Goal: Information Seeking & Learning: Learn about a topic

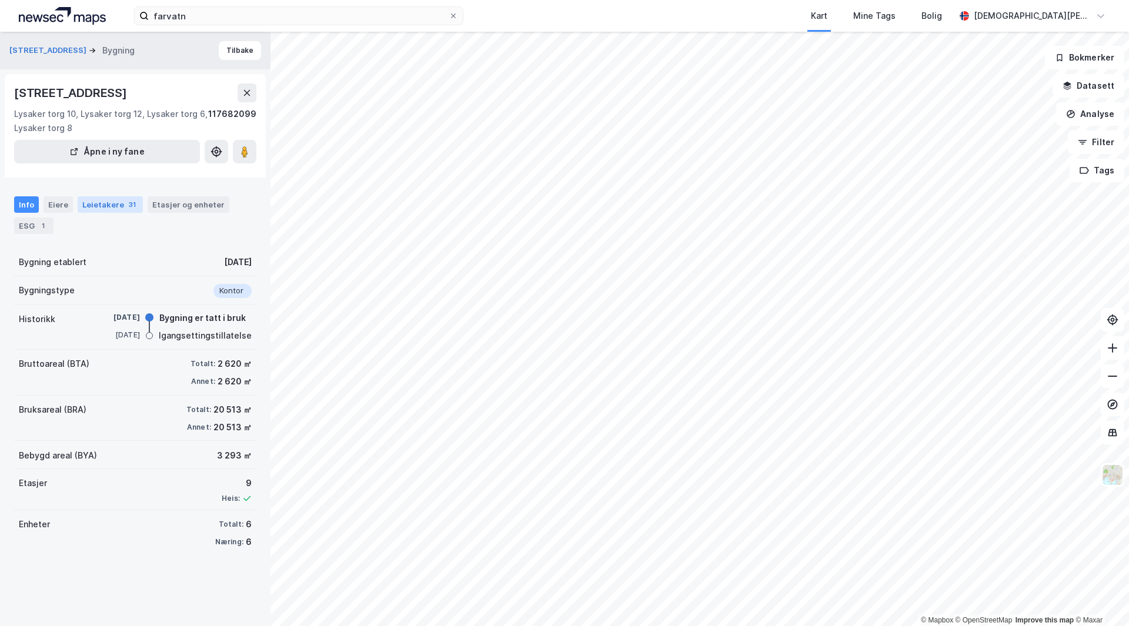
click at [109, 201] on div "Leietakere 31" at bounding box center [110, 204] width 65 height 16
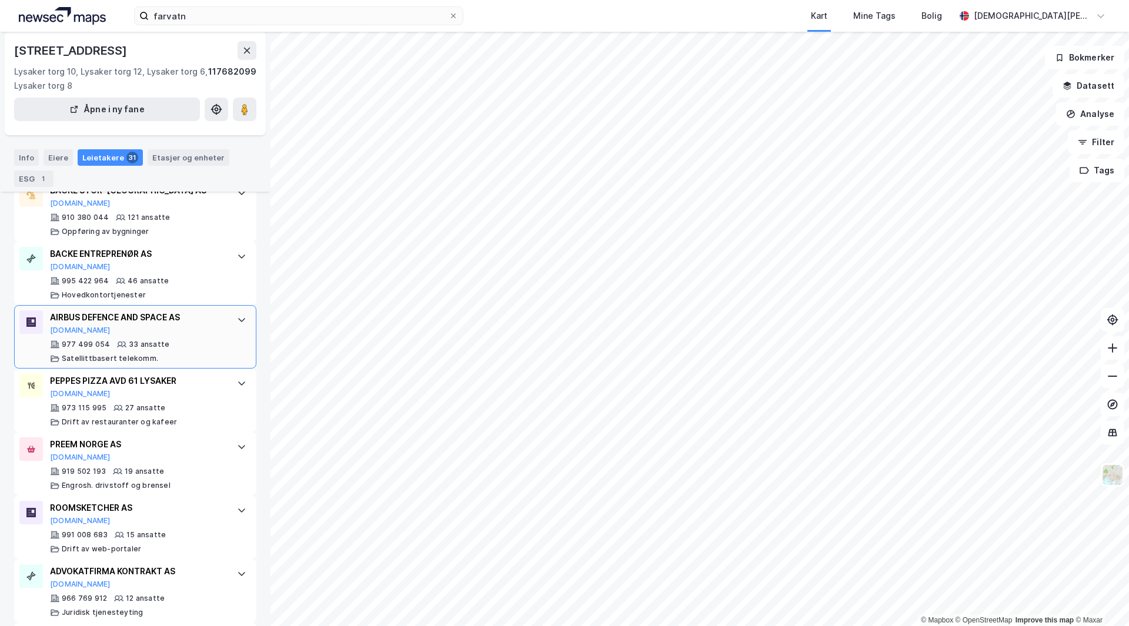
scroll to position [316, 0]
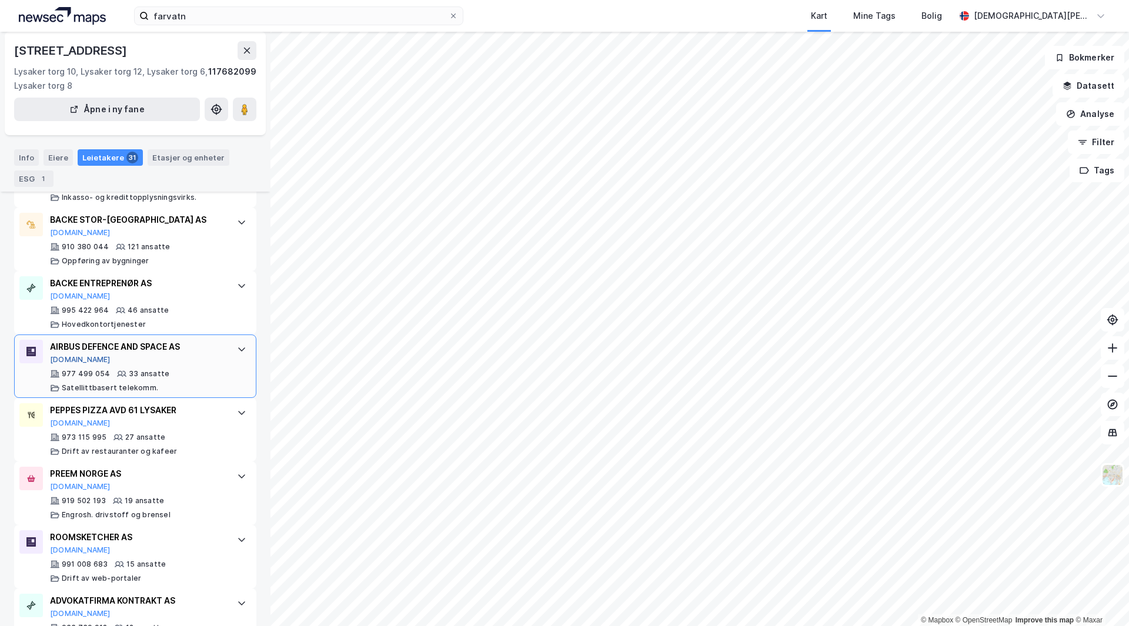
click at [61, 362] on button "[DOMAIN_NAME]" at bounding box center [80, 359] width 61 height 9
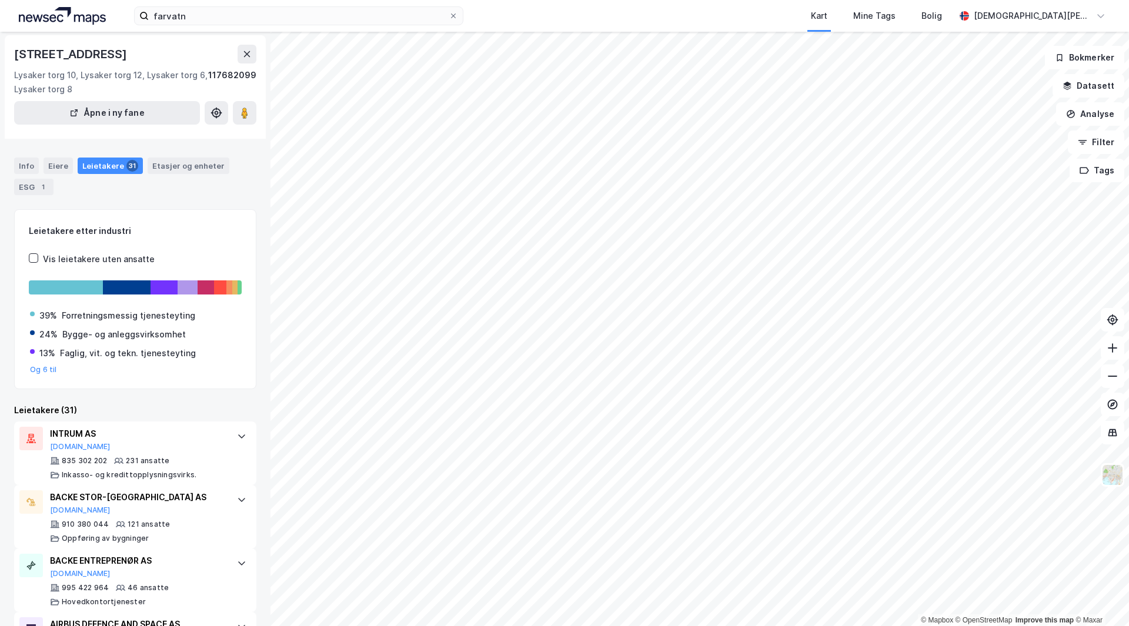
scroll to position [0, 0]
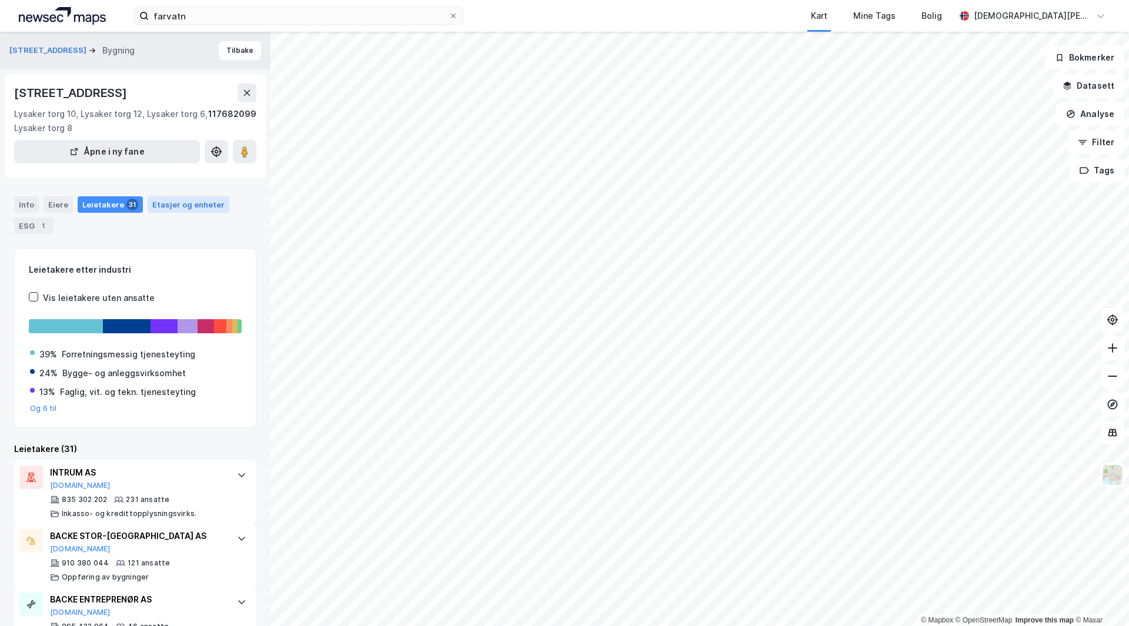
click at [176, 198] on div "Etasjer og enheter" at bounding box center [189, 204] width 82 height 16
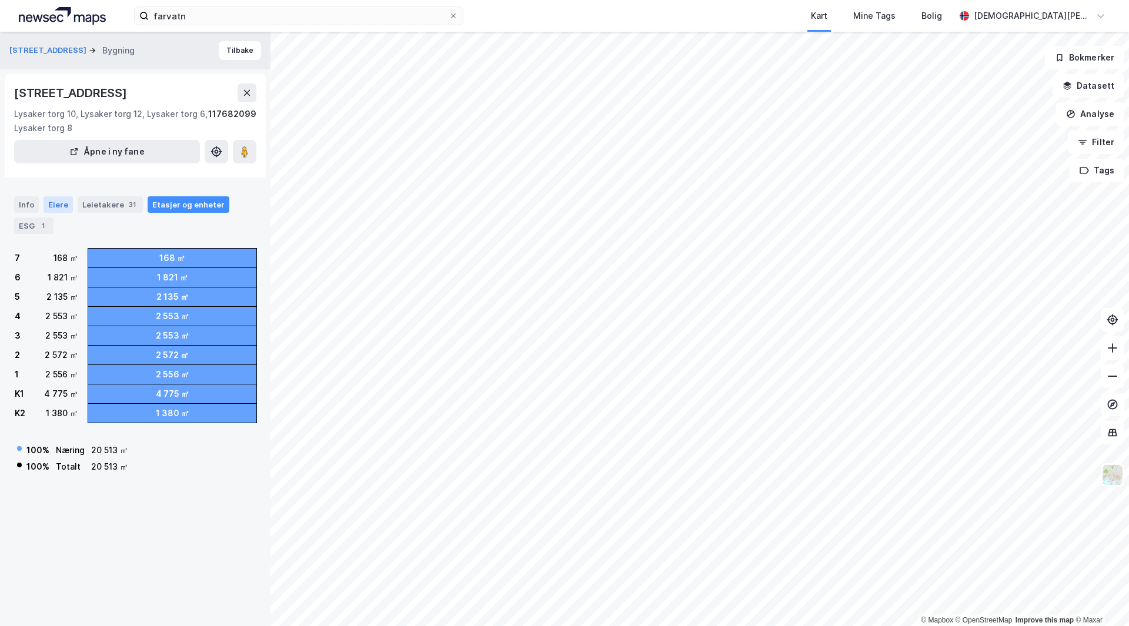
click at [54, 203] on div "Eiere" at bounding box center [58, 204] width 29 height 16
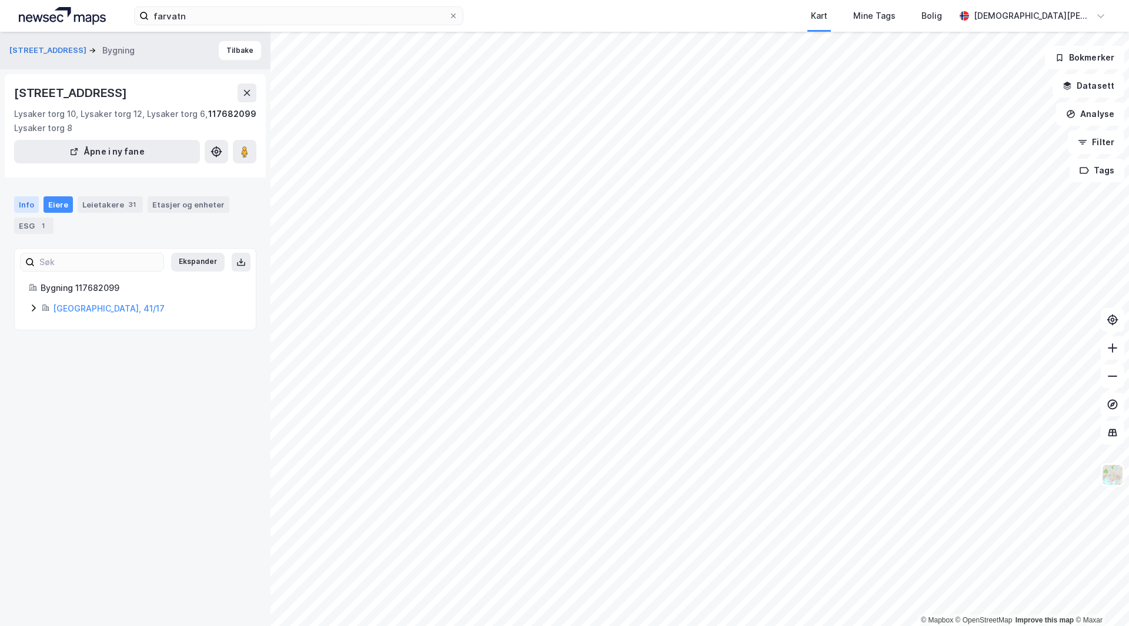
click at [34, 204] on div "Info" at bounding box center [26, 204] width 25 height 16
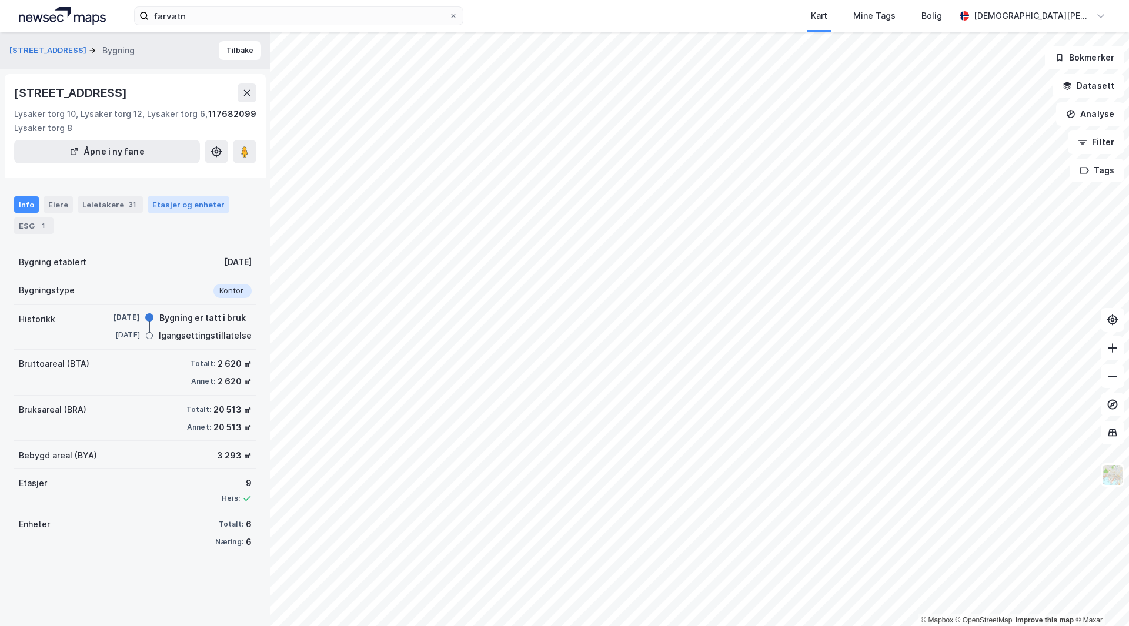
click at [192, 208] on div "Etasjer og enheter" at bounding box center [188, 204] width 72 height 11
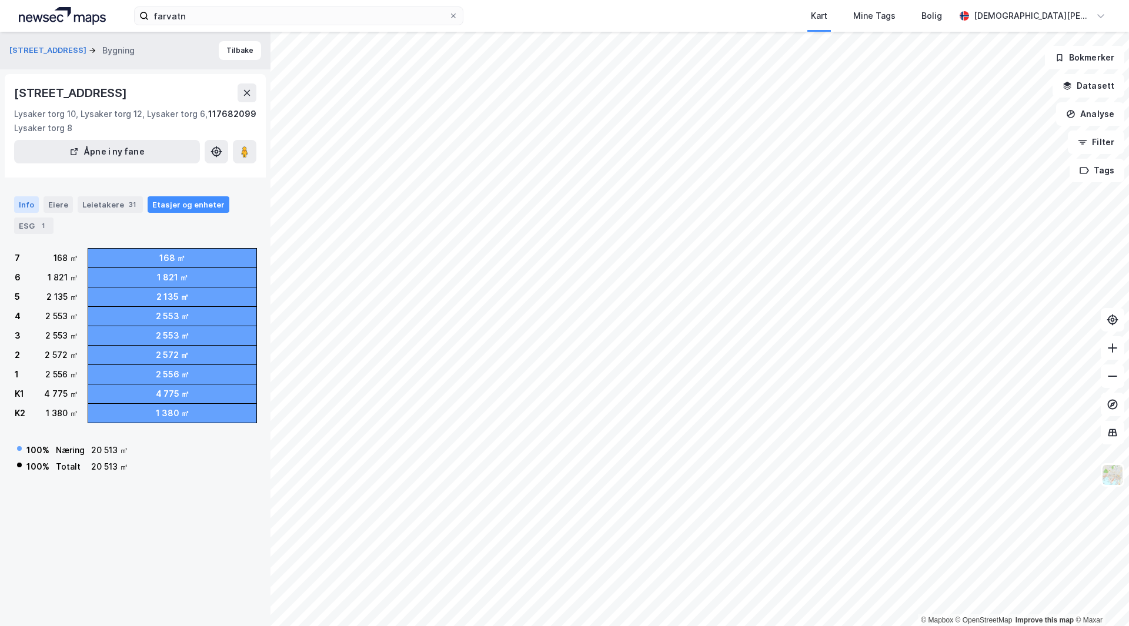
click at [26, 199] on div "Info" at bounding box center [26, 204] width 25 height 16
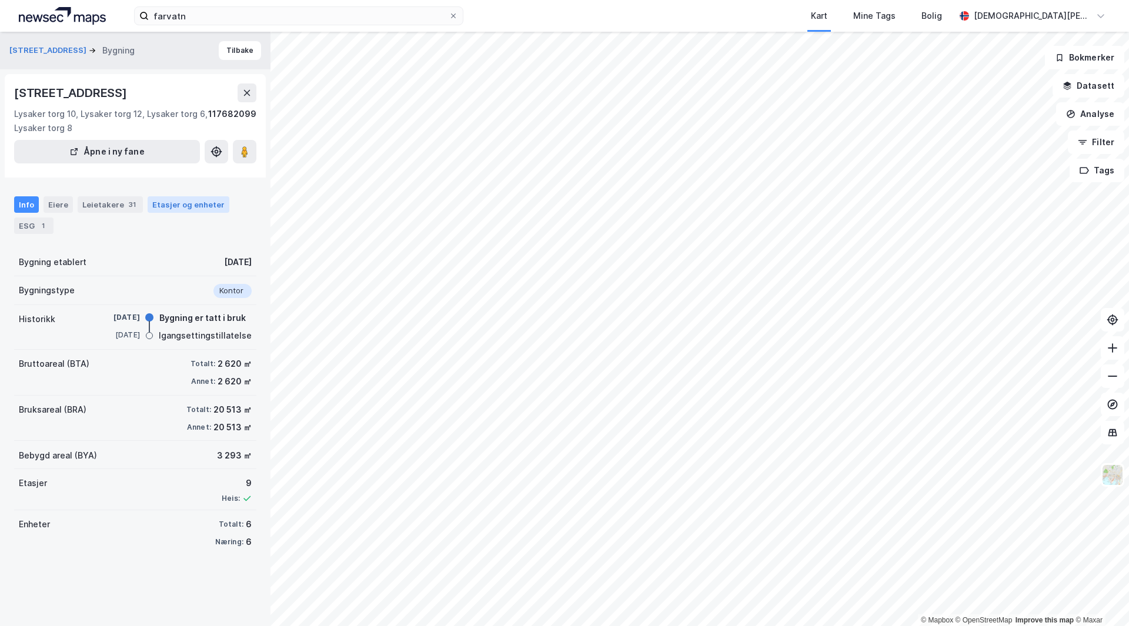
click at [187, 204] on div "Etasjer og enheter" at bounding box center [188, 204] width 72 height 11
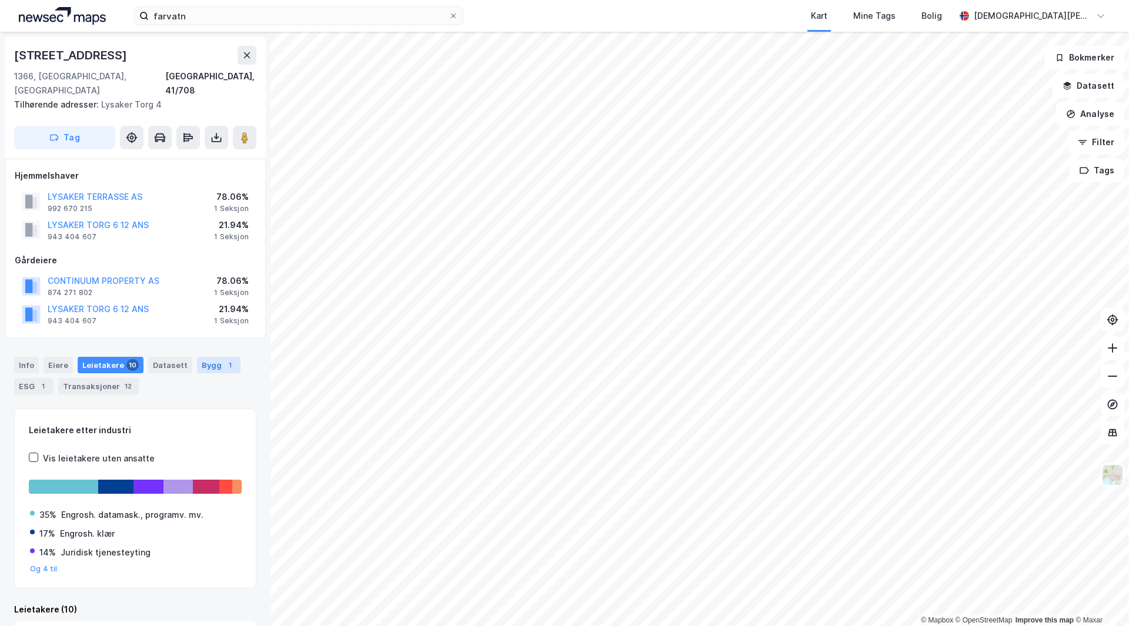
click at [206, 357] on div "Bygg 1" at bounding box center [219, 365] width 44 height 16
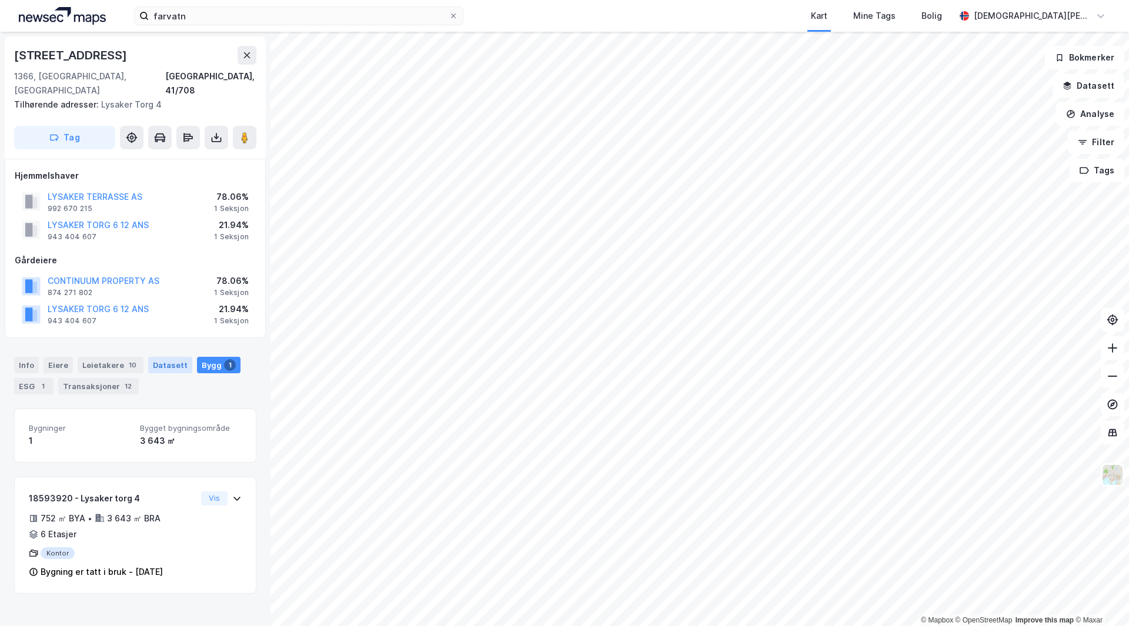
click at [170, 357] on div "Datasett" at bounding box center [170, 365] width 44 height 16
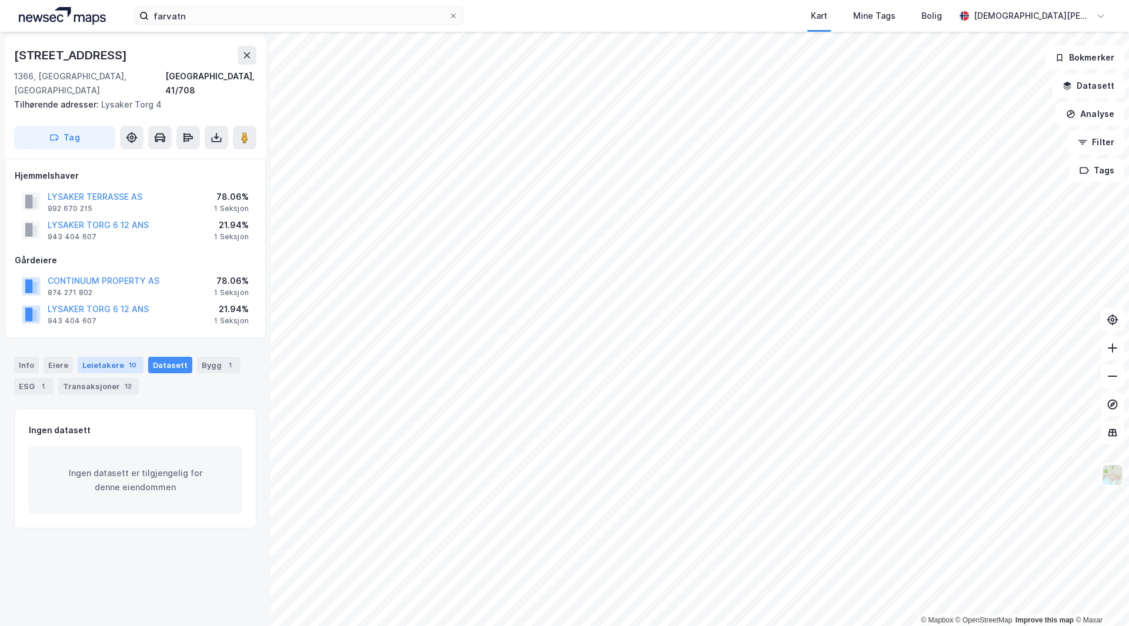
click at [89, 357] on div "Leietakere 10" at bounding box center [111, 365] width 66 height 16
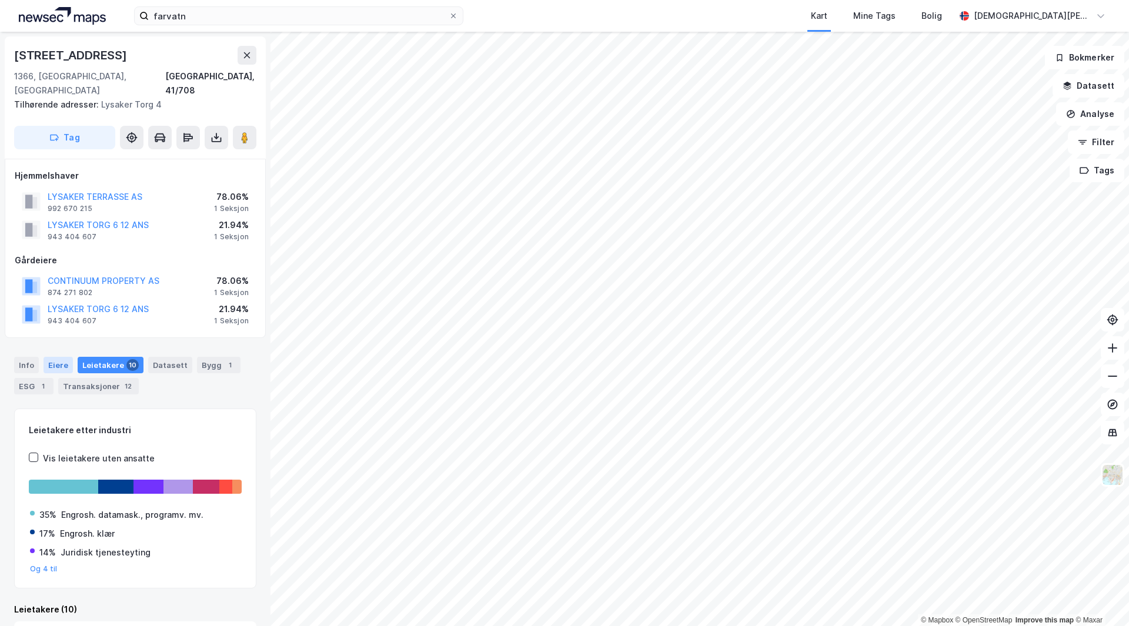
click at [54, 357] on div "Eiere" at bounding box center [58, 365] width 29 height 16
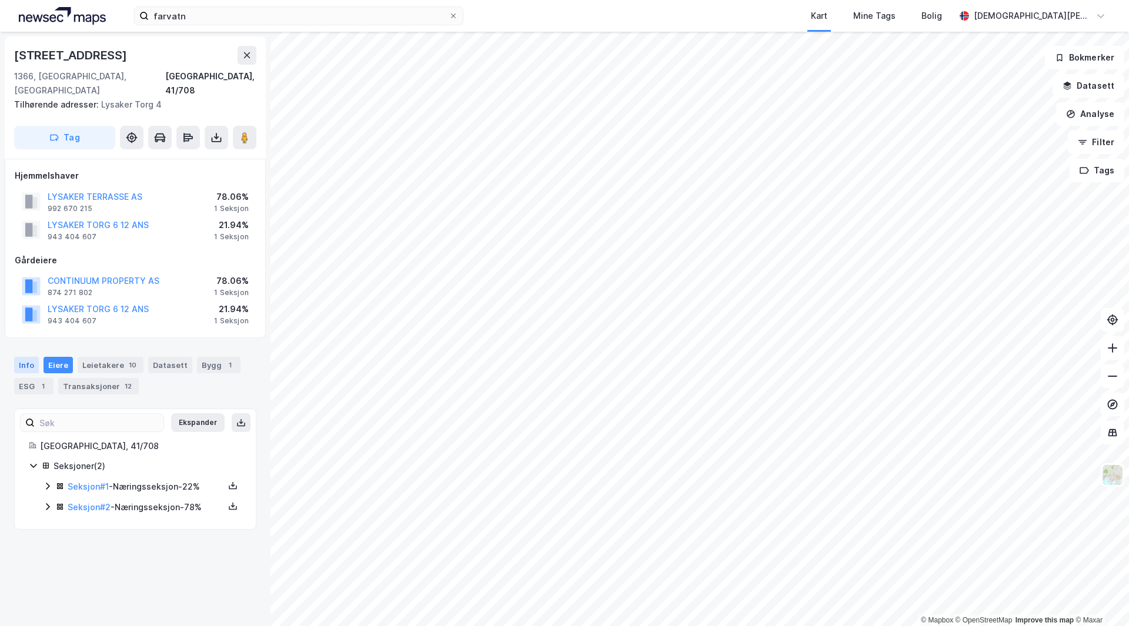
click at [26, 357] on div "Info" at bounding box center [26, 365] width 25 height 16
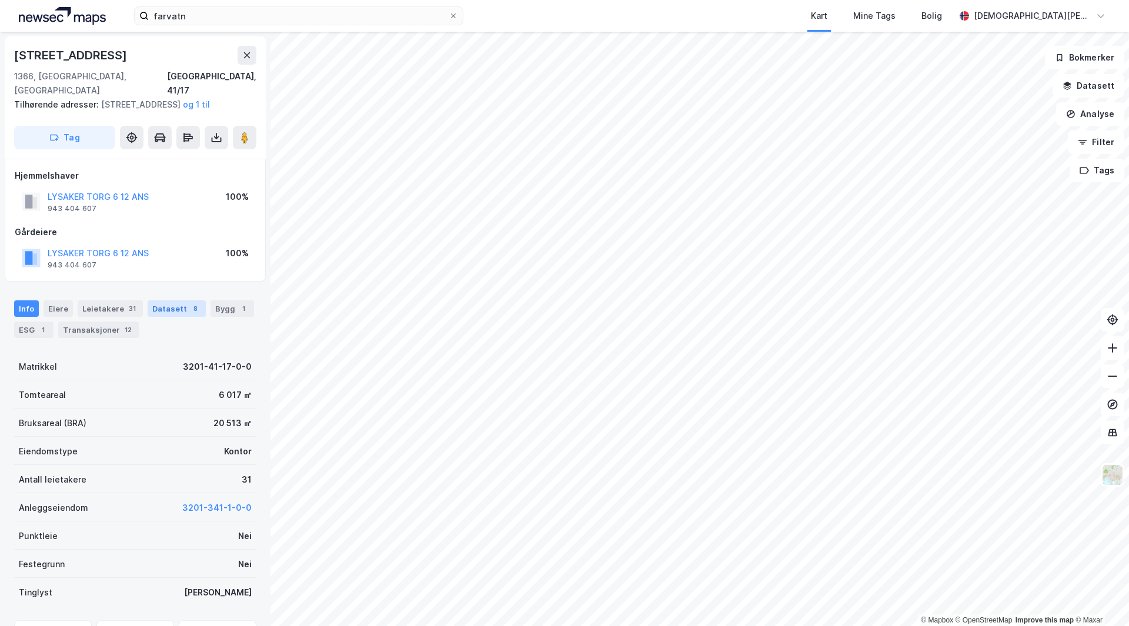
scroll to position [2, 0]
click at [238, 308] on div "1" at bounding box center [244, 307] width 12 height 12
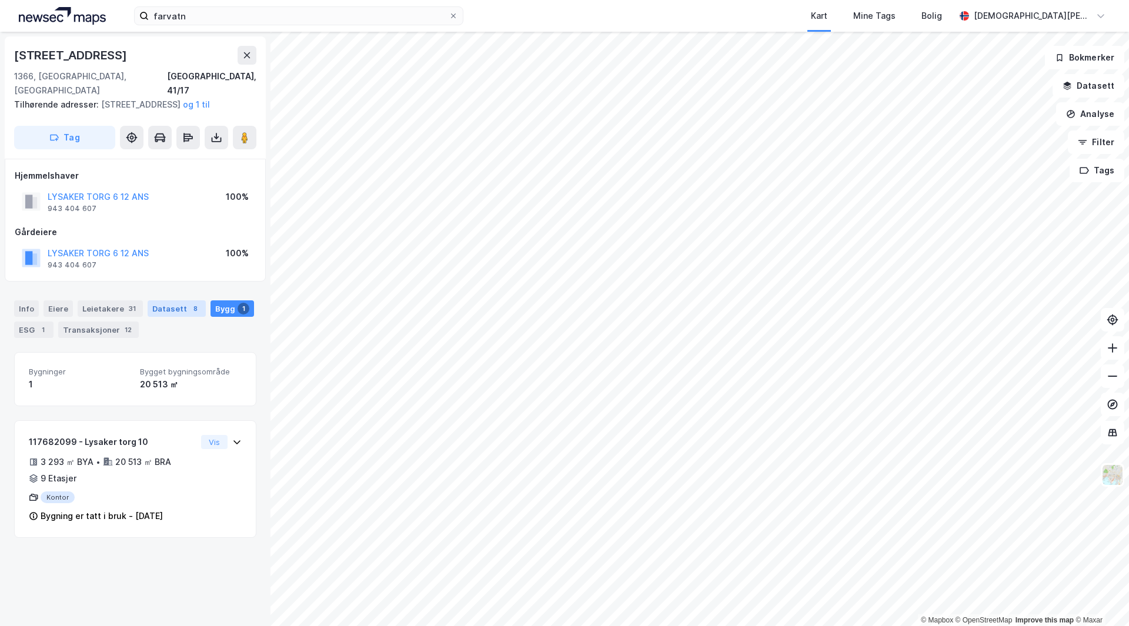
click at [163, 307] on div "Datasett 8" at bounding box center [177, 309] width 58 height 16
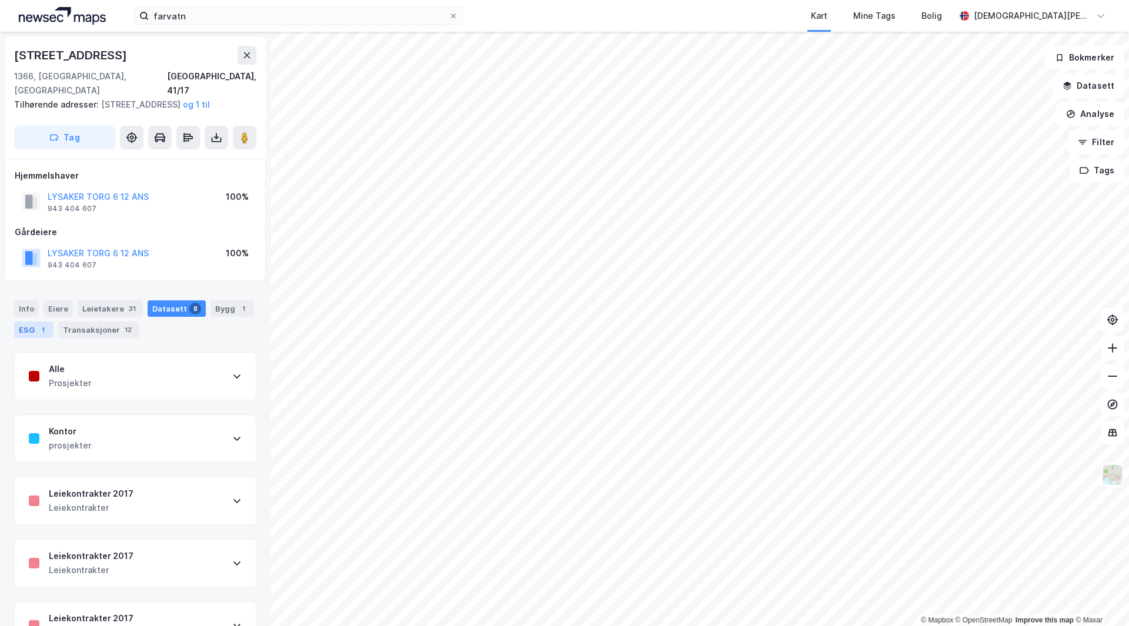
click at [52, 326] on div "ESG 1" at bounding box center [33, 330] width 39 height 16
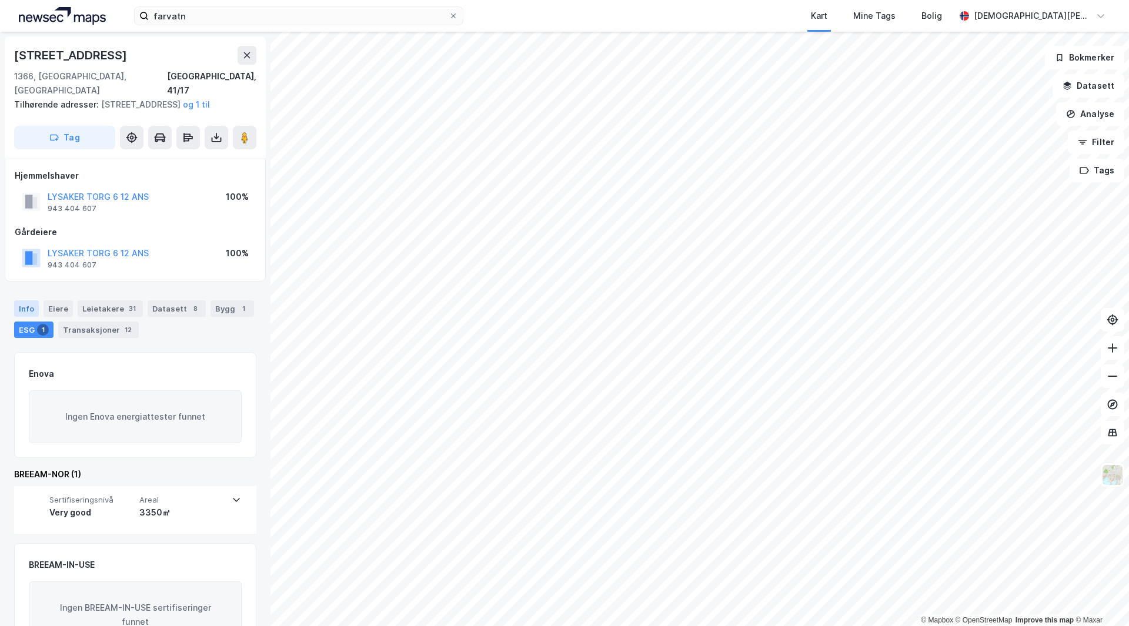
click at [34, 312] on div "Info" at bounding box center [26, 309] width 25 height 16
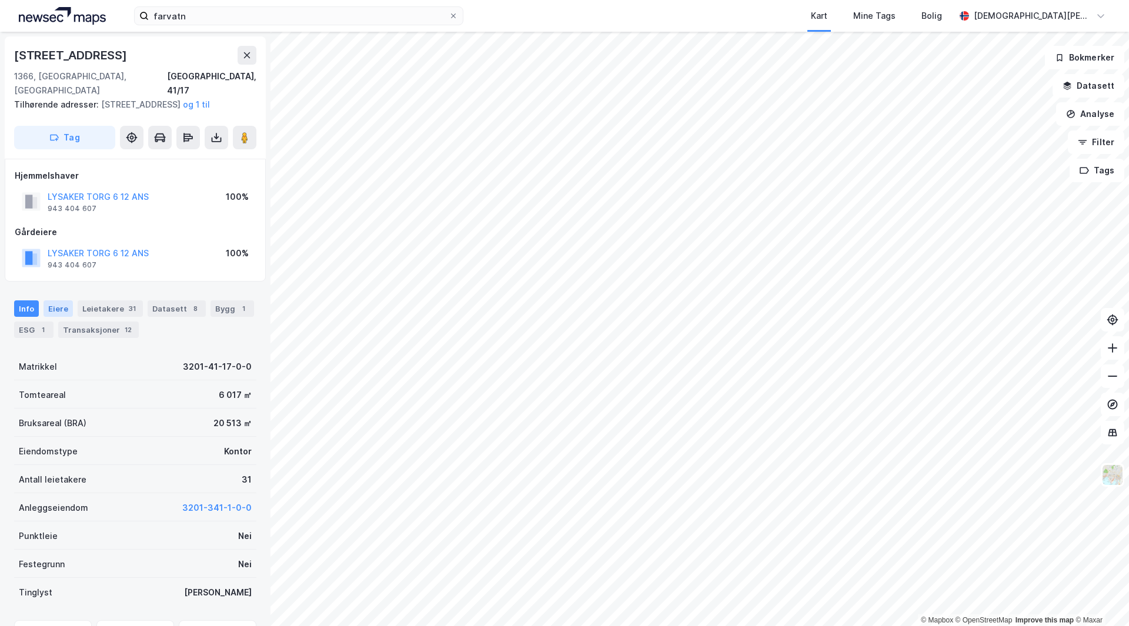
click at [55, 311] on div "Eiere" at bounding box center [58, 309] width 29 height 16
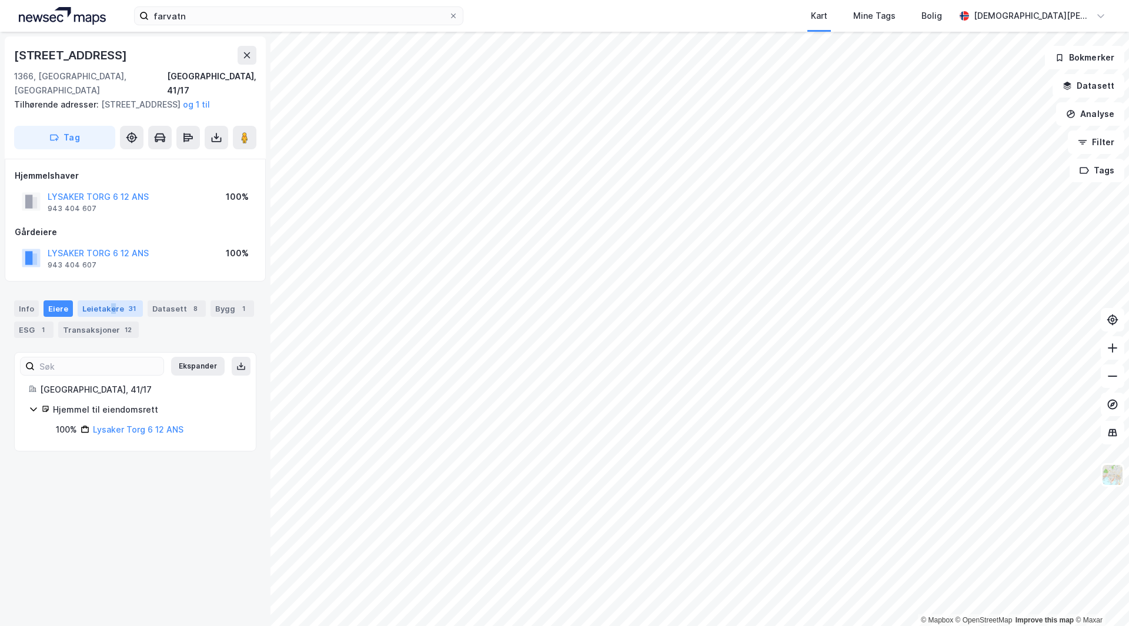
drag, startPoint x: 109, startPoint y: 311, endPoint x: 115, endPoint y: 311, distance: 6.5
click at [109, 311] on div "Leietakere 31" at bounding box center [110, 309] width 65 height 16
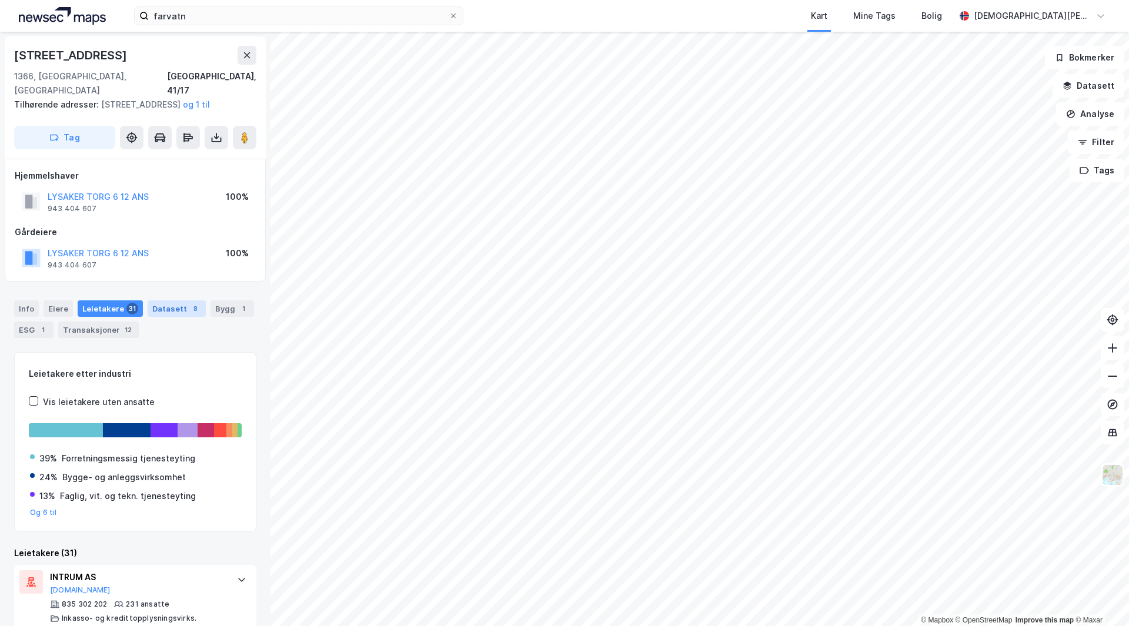
click at [156, 311] on div "Datasett 8" at bounding box center [177, 309] width 58 height 16
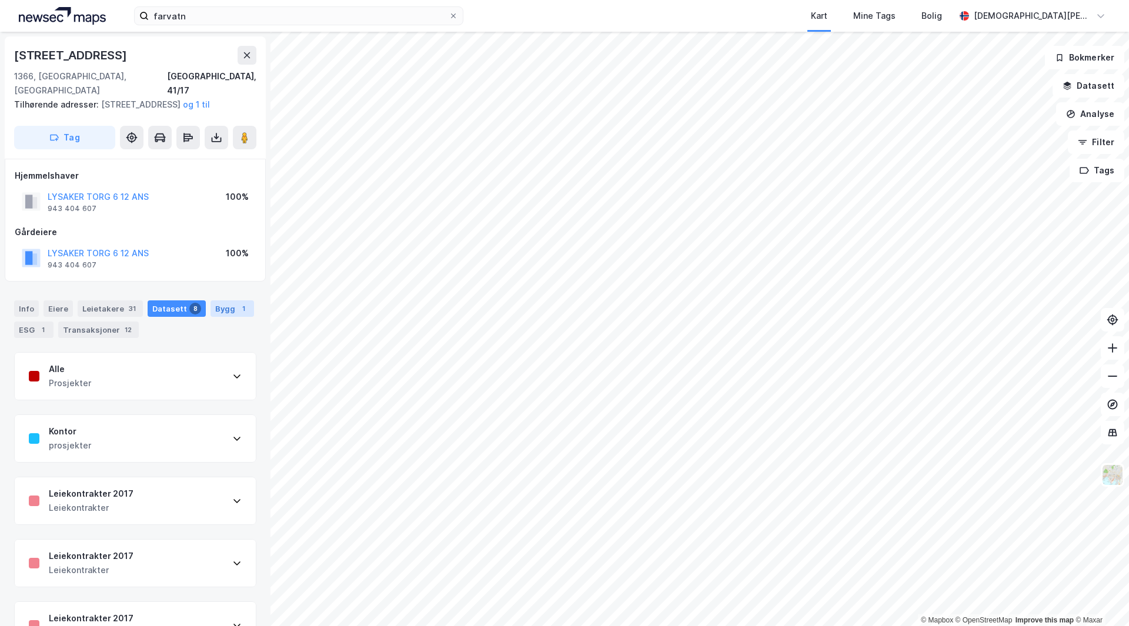
click at [238, 314] on div "1" at bounding box center [244, 309] width 12 height 12
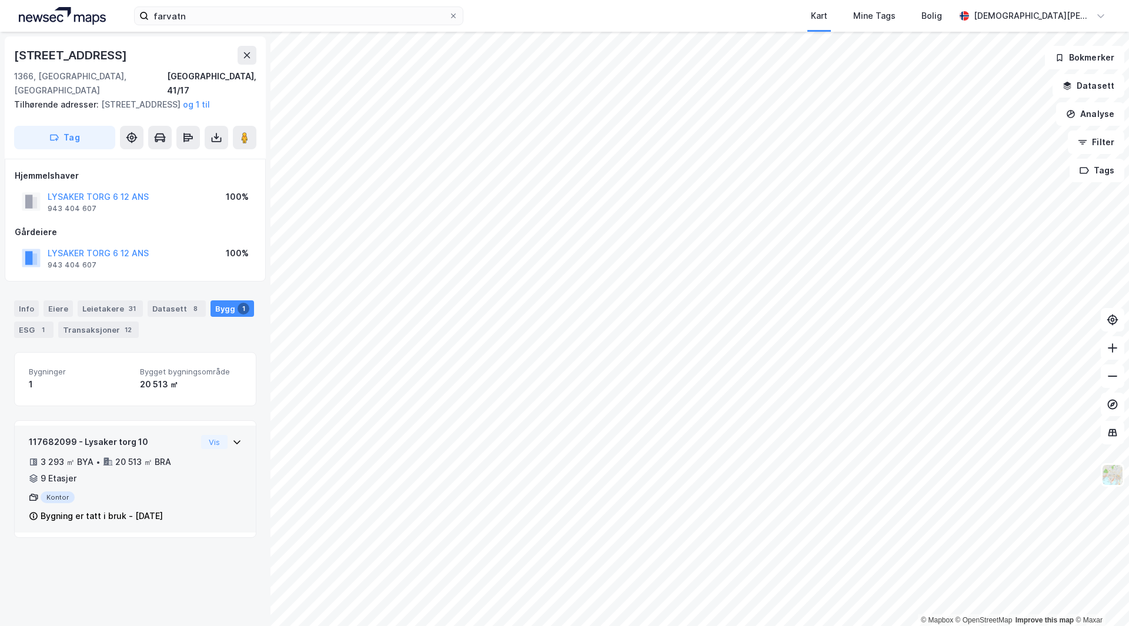
click at [159, 486] on div "117682099 - [GEOGRAPHIC_DATA] 10 3 293 ㎡ BYA • 20 513 ㎡ BRA • 9 Etasjer Kontor …" at bounding box center [113, 479] width 168 height 88
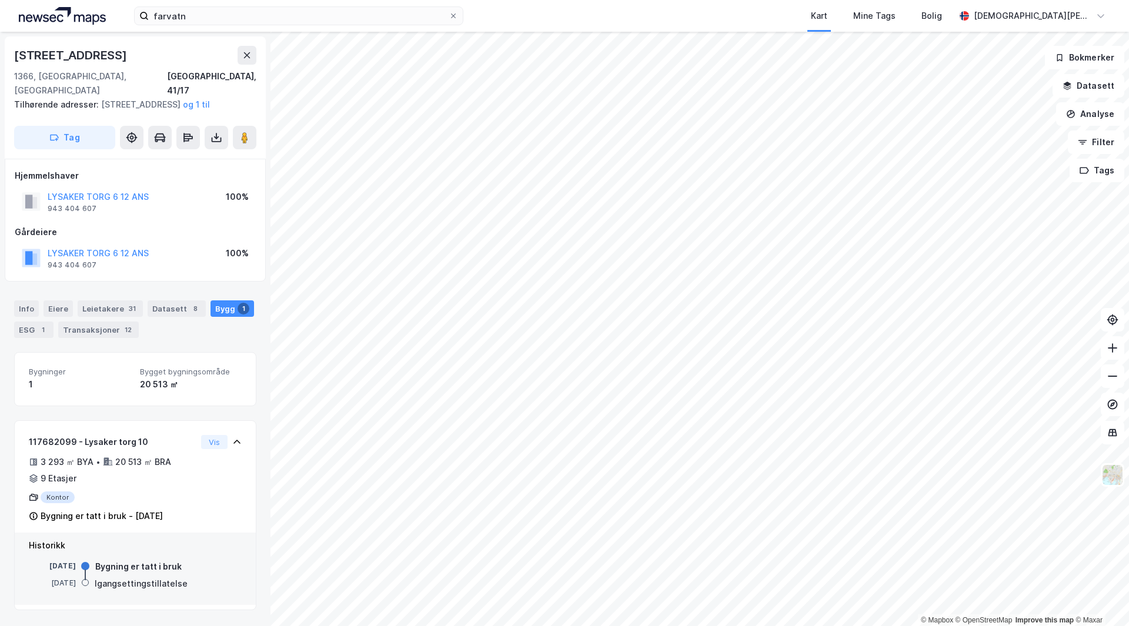
click at [151, 374] on span "Bygget bygningsområde" at bounding box center [191, 372] width 102 height 10
click at [92, 328] on div "Transaksjoner 12" at bounding box center [98, 330] width 81 height 16
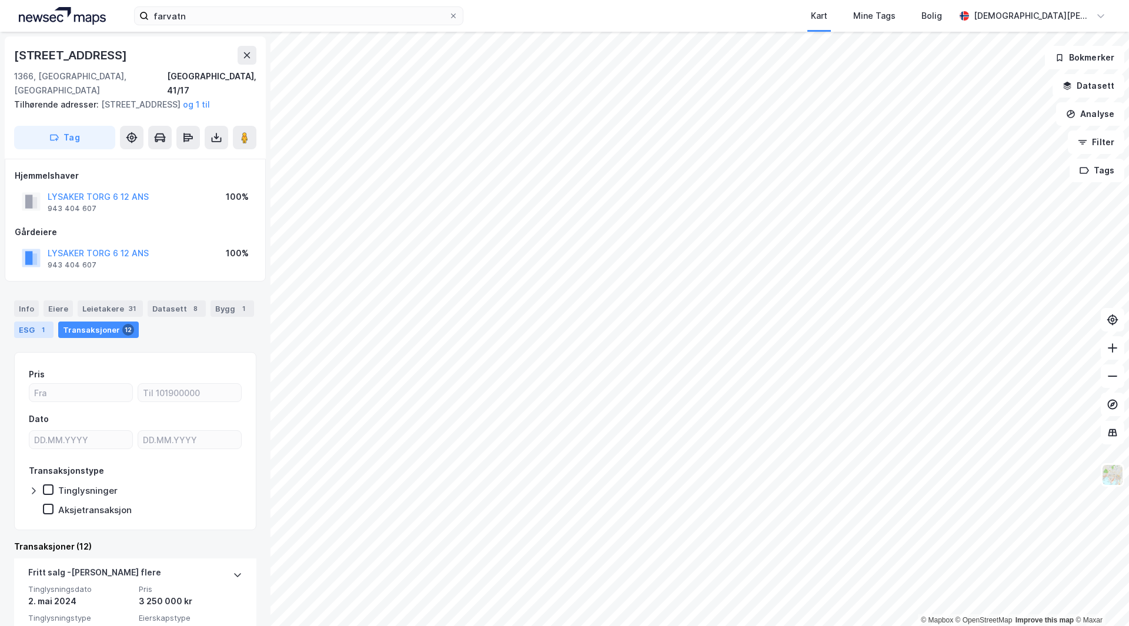
click at [41, 328] on div "1" at bounding box center [43, 330] width 12 height 12
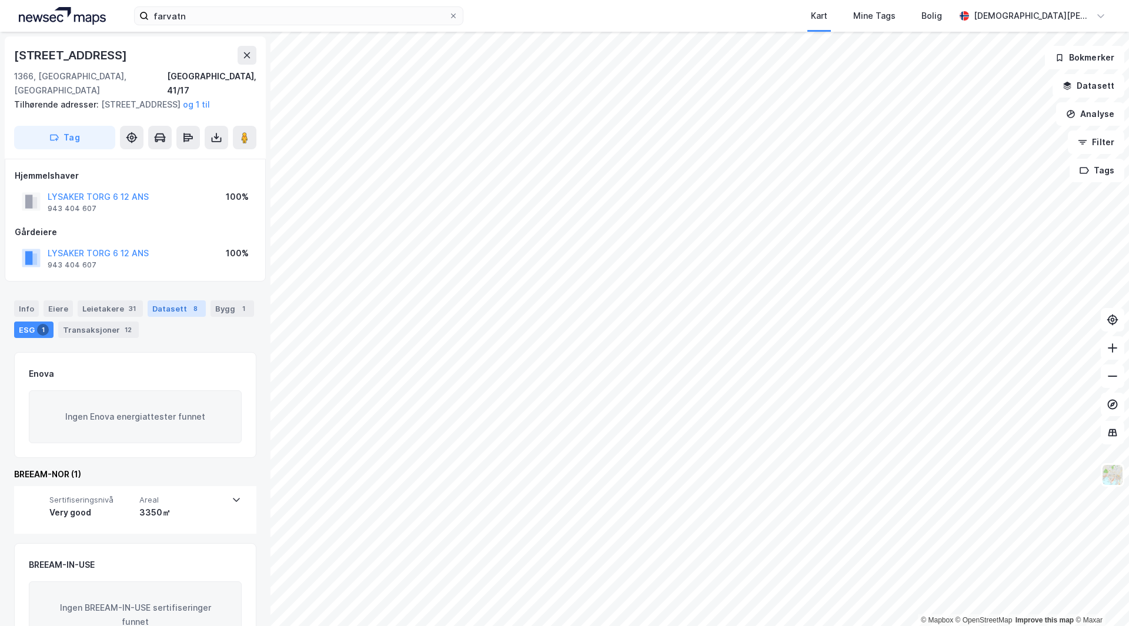
click at [168, 310] on div "Datasett 8" at bounding box center [177, 309] width 58 height 16
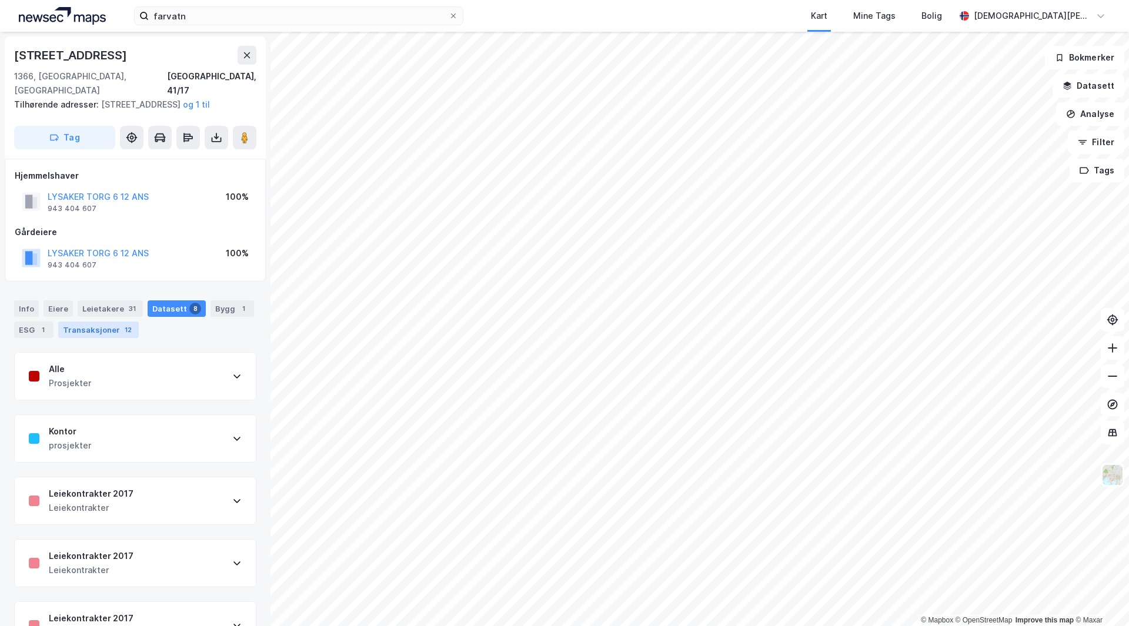
click at [111, 332] on div "Transaksjoner 12" at bounding box center [98, 330] width 81 height 16
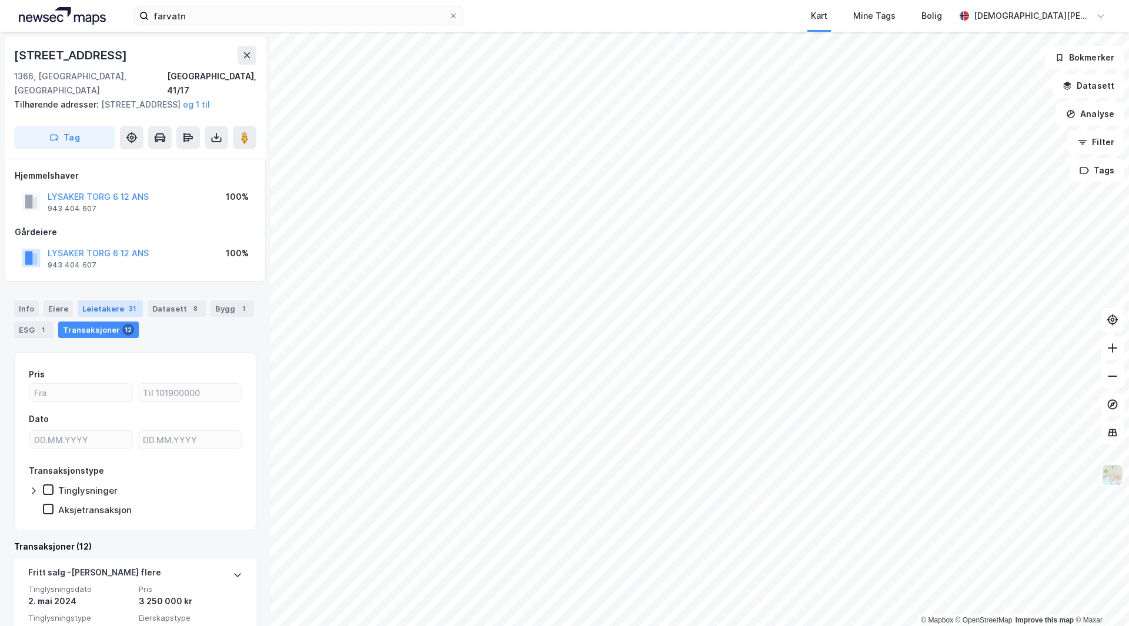
click at [111, 307] on div "Leietakere 31" at bounding box center [110, 309] width 65 height 16
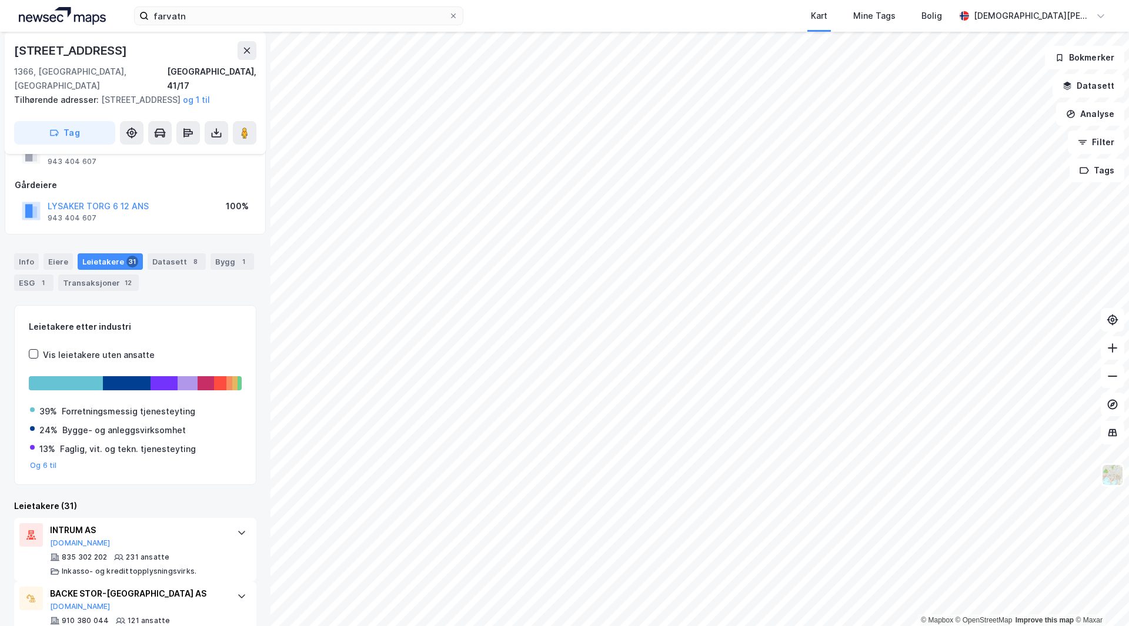
scroll to position [118, 0]
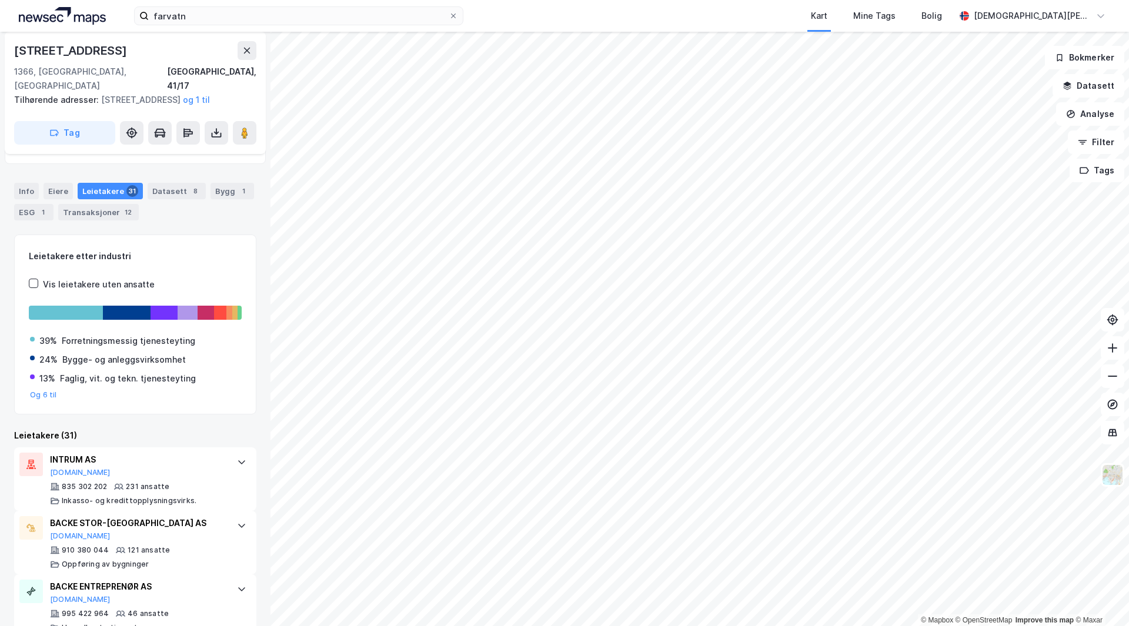
click at [148, 269] on div "Leietakere etter industri Vis leietakere uten ansatte 39% Forretningsmessig tje…" at bounding box center [135, 324] width 213 height 151
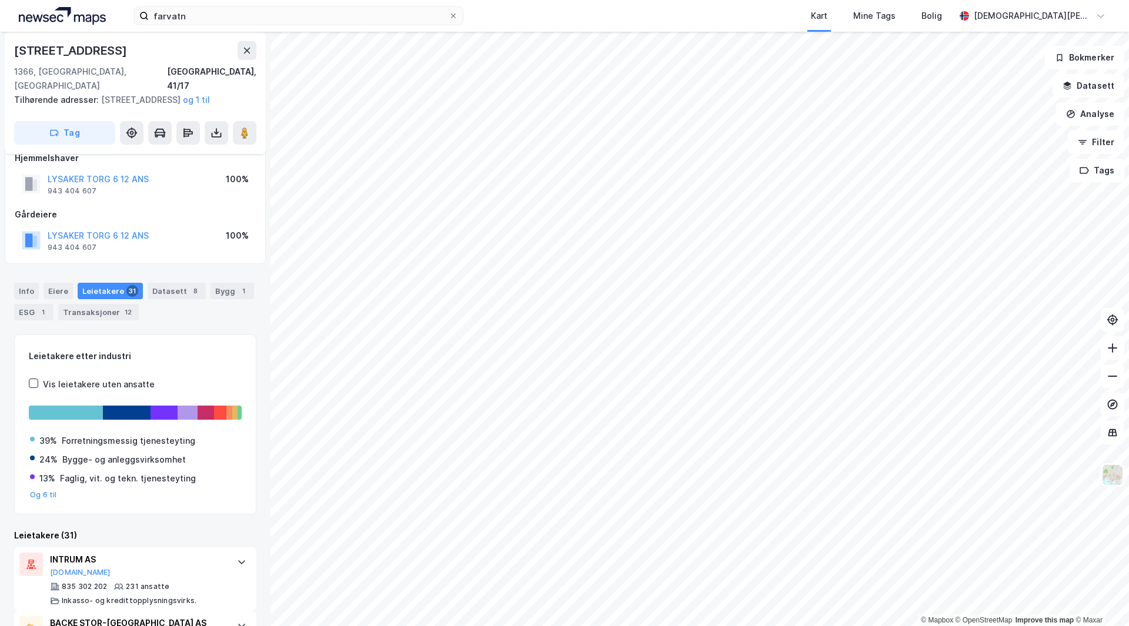
scroll to position [0, 0]
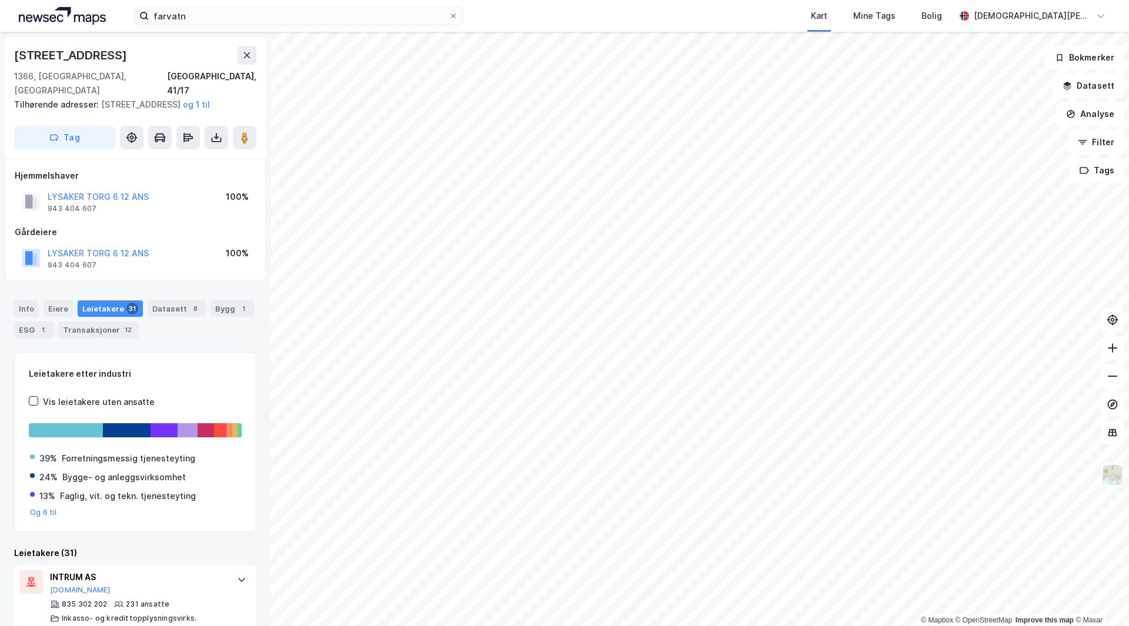
click at [174, 320] on div "Info [PERSON_NAME] 31 Datasett 8 Bygg 1 ESG 1 Transaksjoner 12" at bounding box center [135, 320] width 242 height 38
click at [170, 310] on div "Datasett 8" at bounding box center [177, 309] width 58 height 16
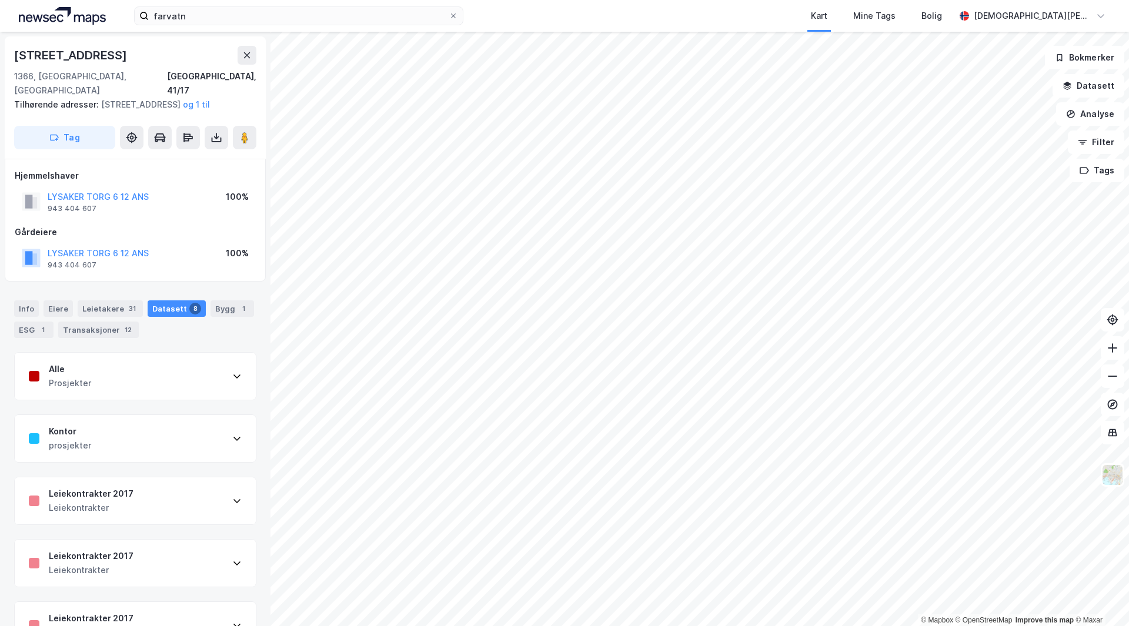
click at [125, 384] on div "Alle Prosjekter" at bounding box center [135, 376] width 241 height 47
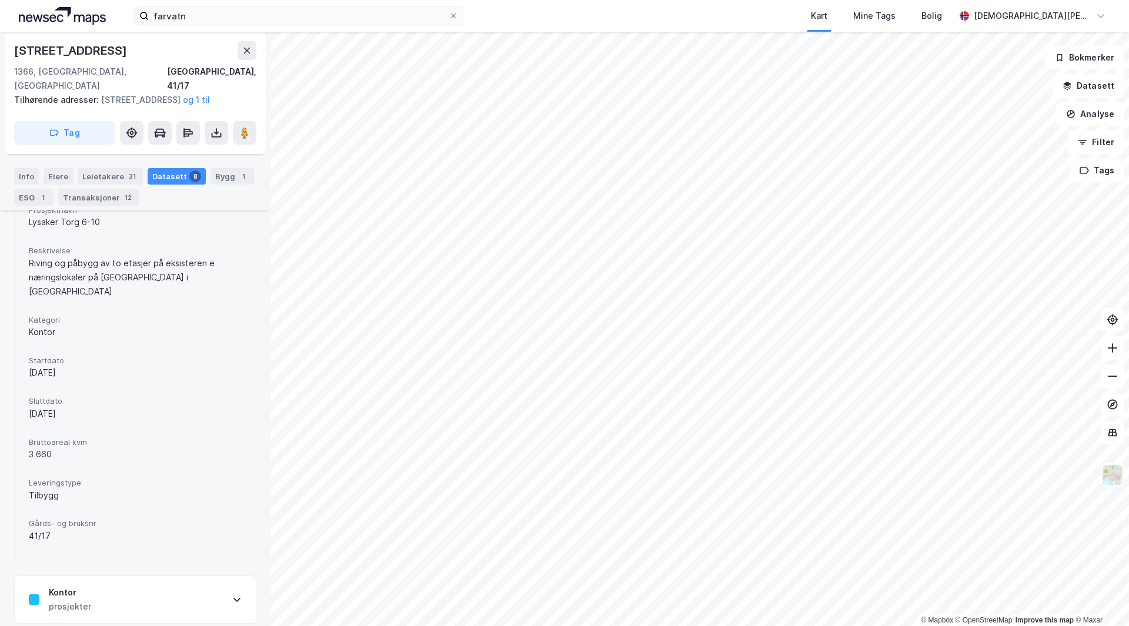
scroll to position [294, 0]
click at [218, 178] on div "Bygg 1" at bounding box center [233, 176] width 44 height 16
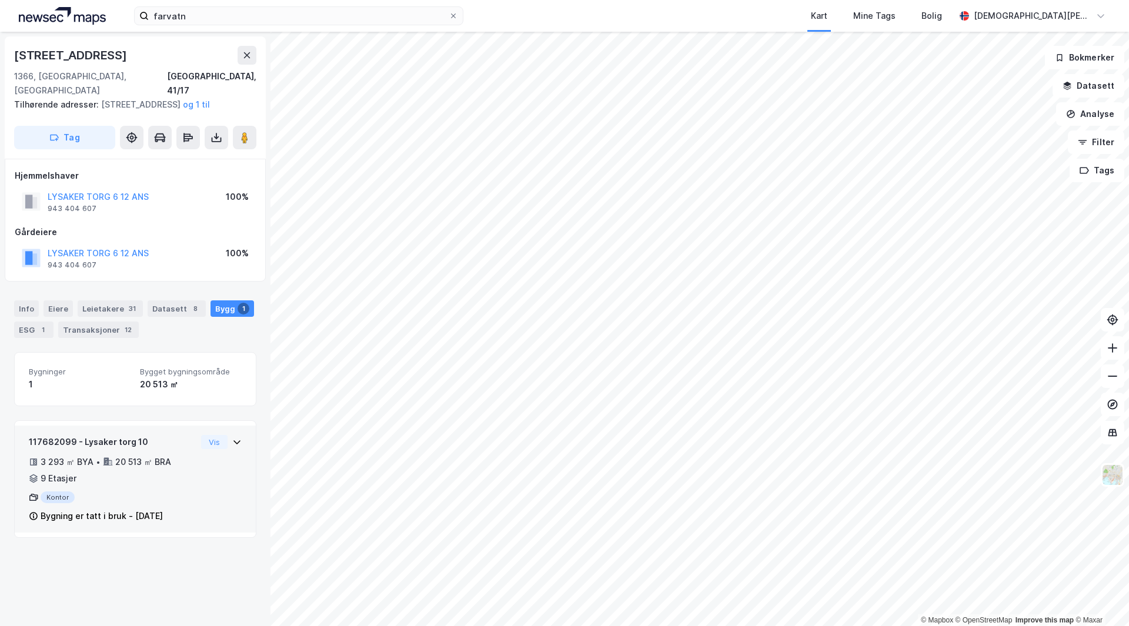
click at [147, 446] on div "117682099 - Lysaker torg 10" at bounding box center [113, 442] width 168 height 14
click at [55, 492] on div "Kontor" at bounding box center [113, 498] width 168 height 12
click at [105, 442] on div "117682099 - Lysaker torg 10" at bounding box center [113, 442] width 168 height 14
click at [65, 461] on div "3 293 ㎡ BYA" at bounding box center [67, 462] width 53 height 14
click at [149, 462] on div "20 513 ㎡ BRA" at bounding box center [143, 462] width 56 height 14
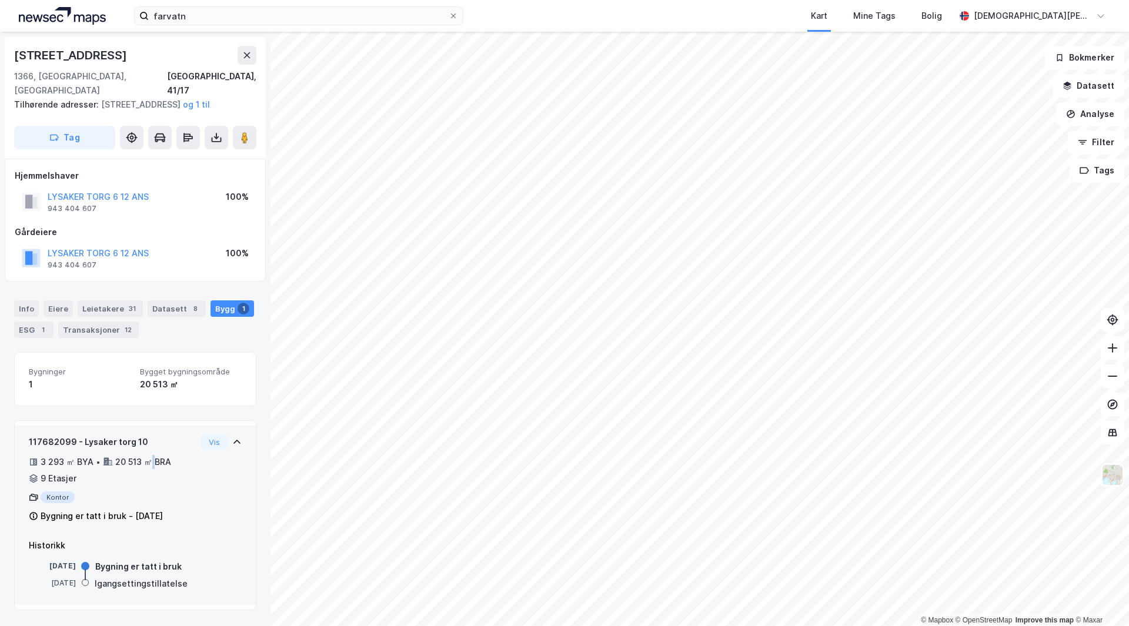
click at [149, 462] on div "20 513 ㎡ BRA" at bounding box center [143, 462] width 56 height 14
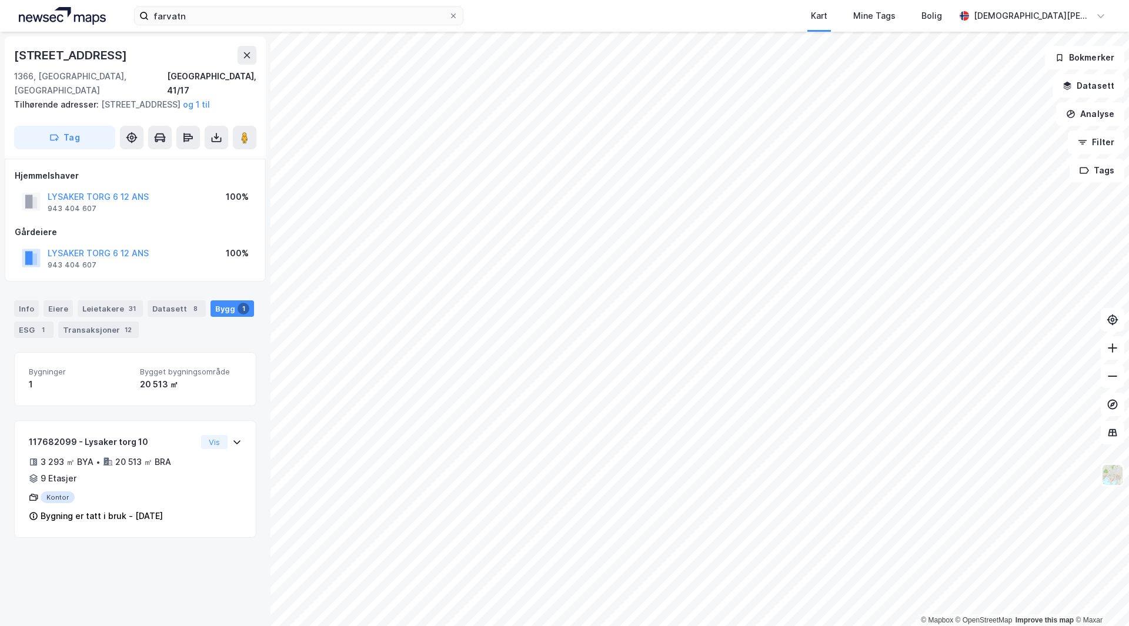
click at [110, 374] on span "Bygninger" at bounding box center [80, 372] width 102 height 10
click at [186, 383] on div "20 513 ㎡" at bounding box center [191, 385] width 102 height 14
